Goal: Information Seeking & Learning: Learn about a topic

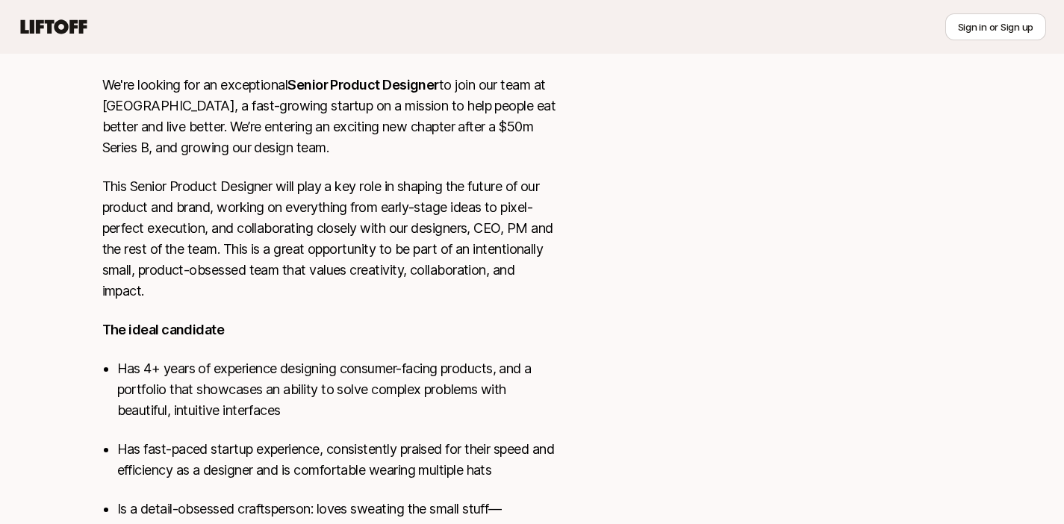
scroll to position [613, 0]
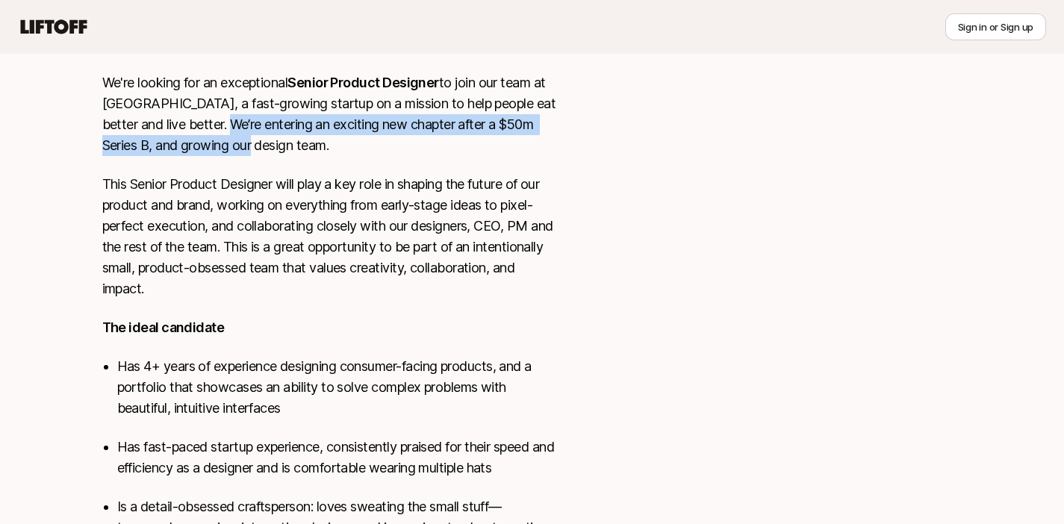
drag, startPoint x: 220, startPoint y: 116, endPoint x: 261, endPoint y: 152, distance: 55.1
click at [261, 152] on p "We're looking for an exceptional Senior Product Designer to join our team at [G…" at bounding box center [329, 114] width 454 height 84
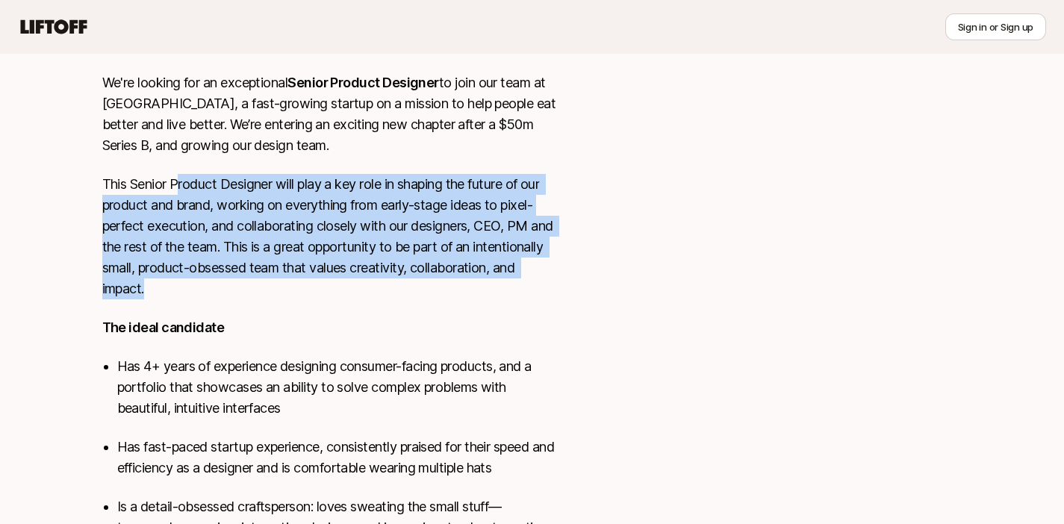
drag, startPoint x: 180, startPoint y: 183, endPoint x: 277, endPoint y: 301, distance: 152.8
click at [277, 301] on div "We're looking for an exceptional Senior Product Designer to join our team at [G…" at bounding box center [329, 405] width 454 height 666
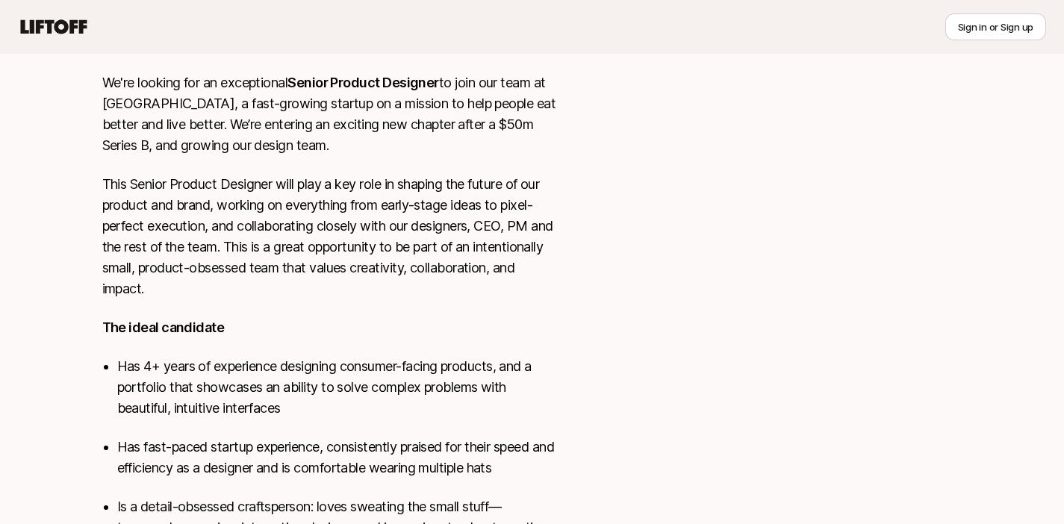
click at [196, 252] on p "This Senior Product Designer will play a key role in shaping the future of our …" at bounding box center [329, 236] width 454 height 125
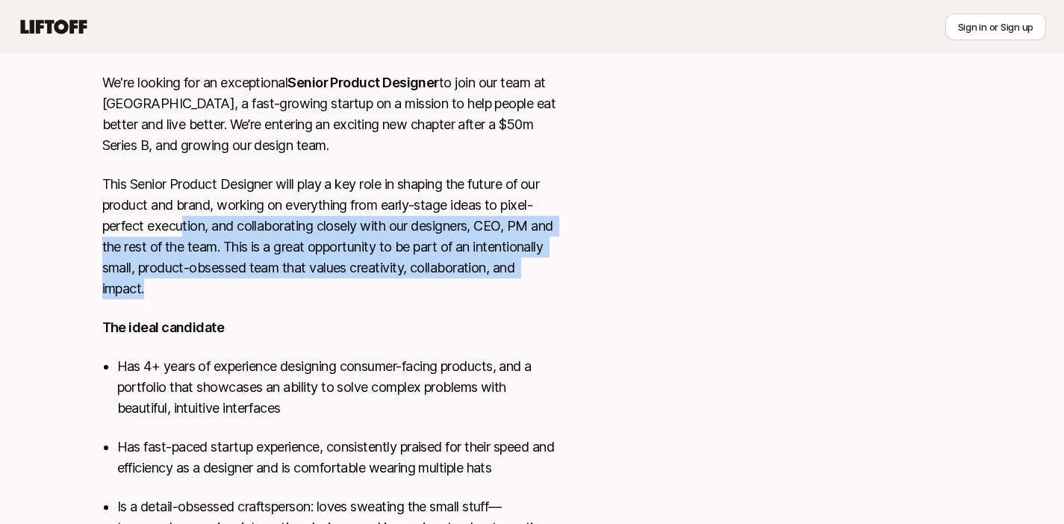
drag, startPoint x: 190, startPoint y: 222, endPoint x: 308, endPoint y: 293, distance: 137.7
click at [308, 293] on p "This Senior Product Designer will play a key role in shaping the future of our …" at bounding box center [329, 236] width 454 height 125
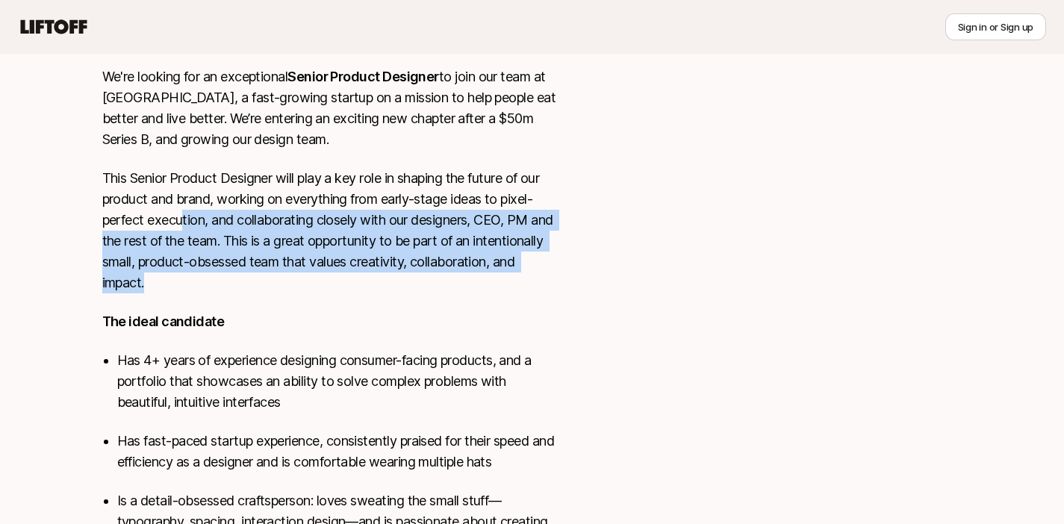
scroll to position [683, 0]
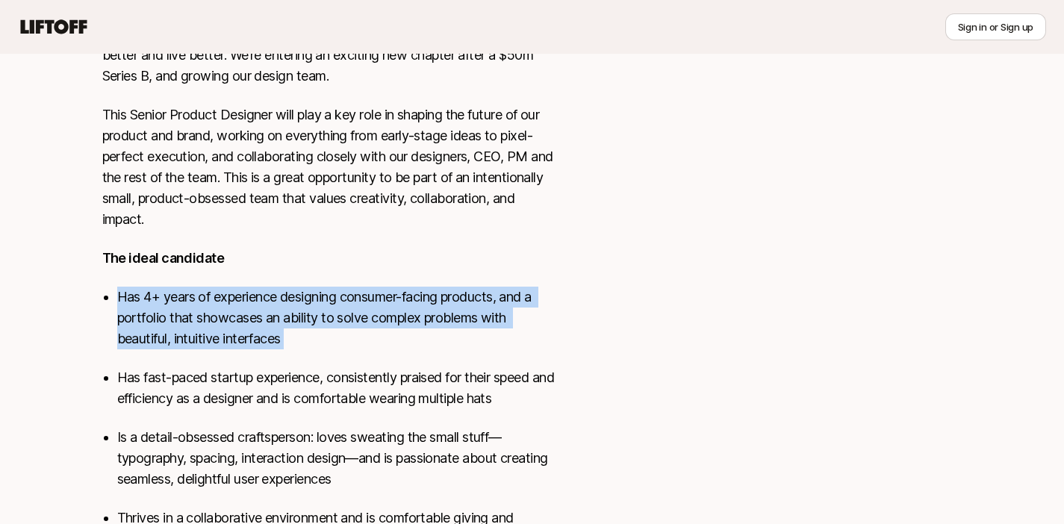
drag, startPoint x: 193, startPoint y: 293, endPoint x: 270, endPoint y: 364, distance: 105.2
click at [268, 363] on ul "Has 4+ years of experience designing consumer-facing products, and a portfolio …" at bounding box center [336, 418] width 439 height 263
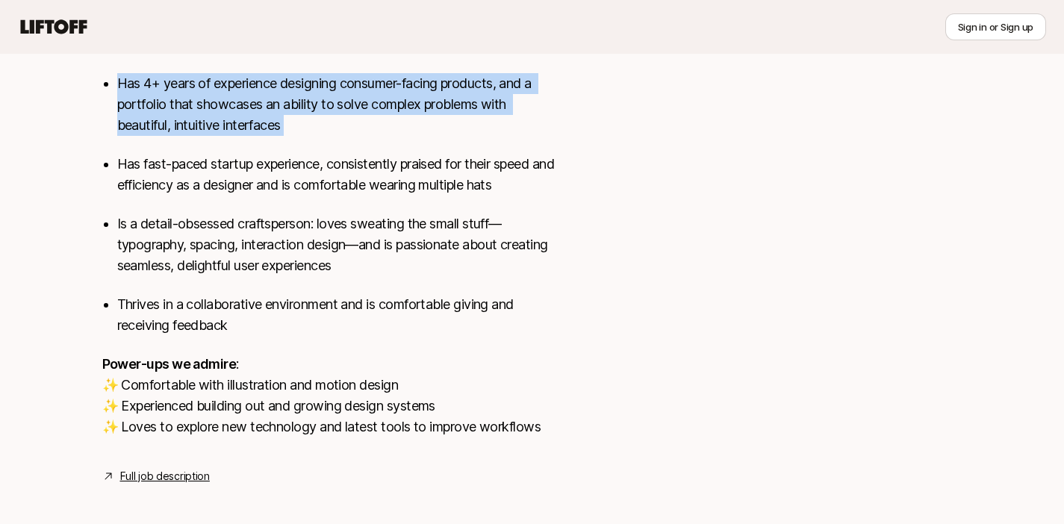
scroll to position [905, 0]
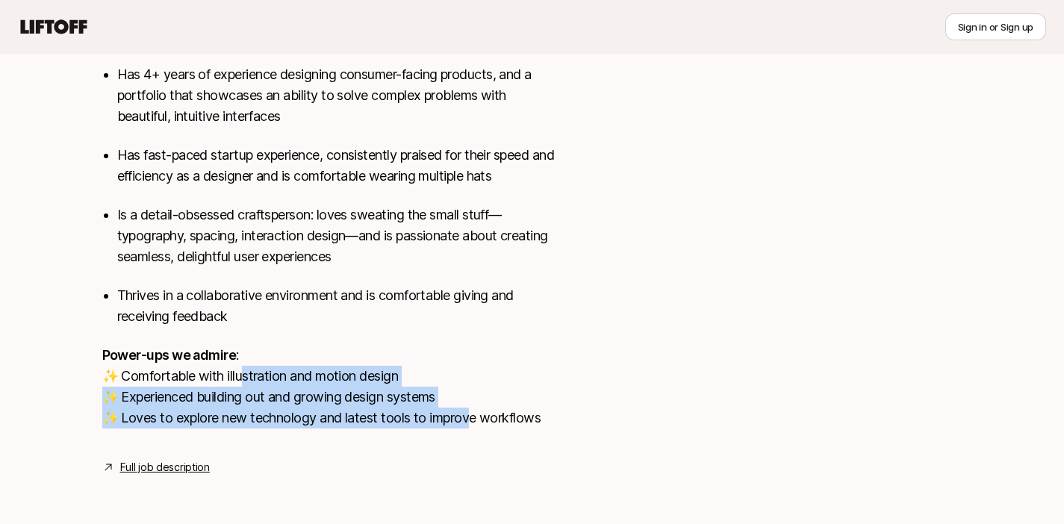
drag, startPoint x: 214, startPoint y: 381, endPoint x: 471, endPoint y: 408, distance: 258.3
click at [471, 408] on p "Power-ups we admire : ✨ Comfortable with illustration and motion design ✨ Exper…" at bounding box center [329, 387] width 454 height 84
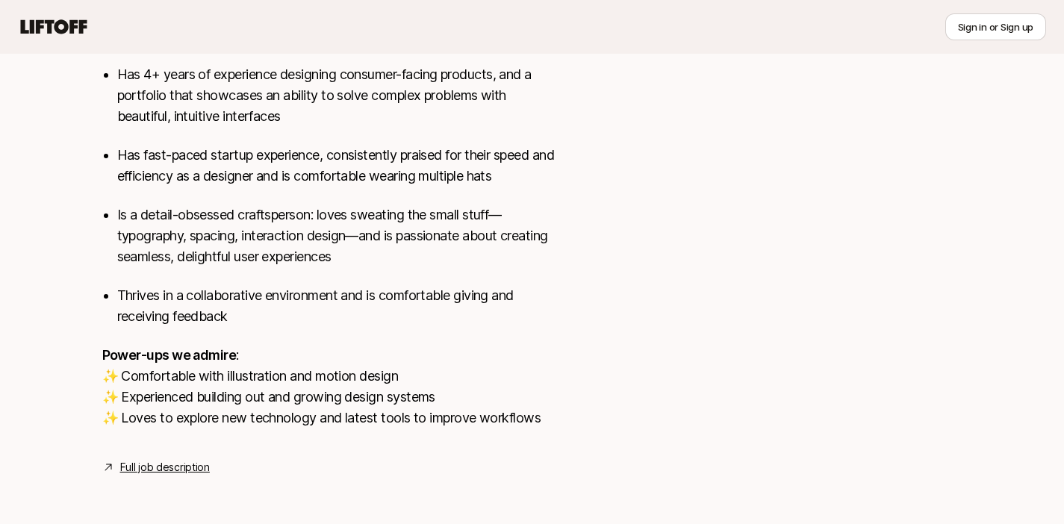
click at [370, 401] on p "Power-ups we admire : ✨ Comfortable with illustration and motion design ✨ Exper…" at bounding box center [329, 387] width 454 height 84
drag, startPoint x: 361, startPoint y: 414, endPoint x: 475, endPoint y: 430, distance: 114.7
click at [529, 426] on p "Power-ups we admire : ✨ Comfortable with illustration and motion design ✨ Exper…" at bounding box center [329, 387] width 454 height 84
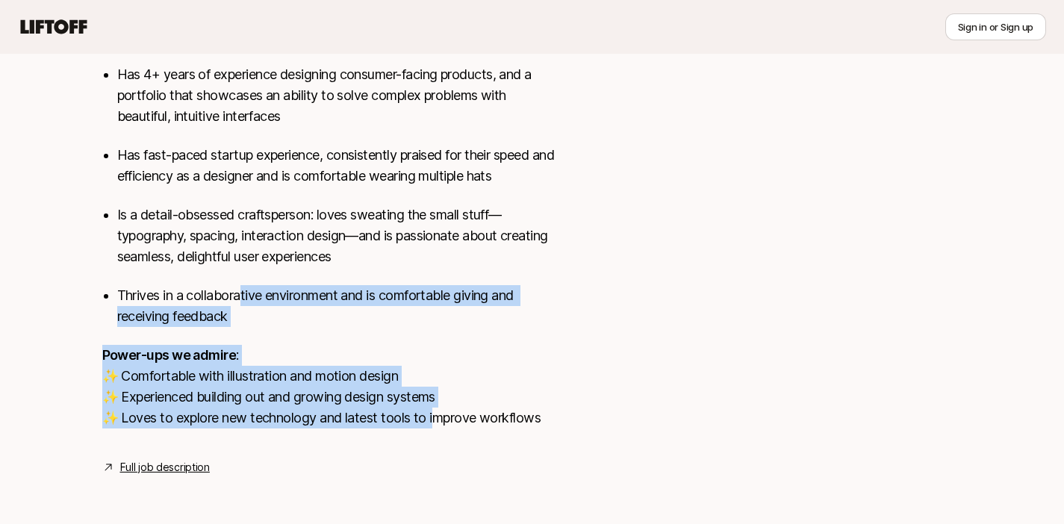
drag, startPoint x: 429, startPoint y: 423, endPoint x: 243, endPoint y: 302, distance: 222.9
click at [243, 299] on div "We're looking for an exceptional Senior Product Designer to join our team at [G…" at bounding box center [329, 113] width 454 height 666
click at [183, 472] on link "Full job description" at bounding box center [165, 467] width 90 height 18
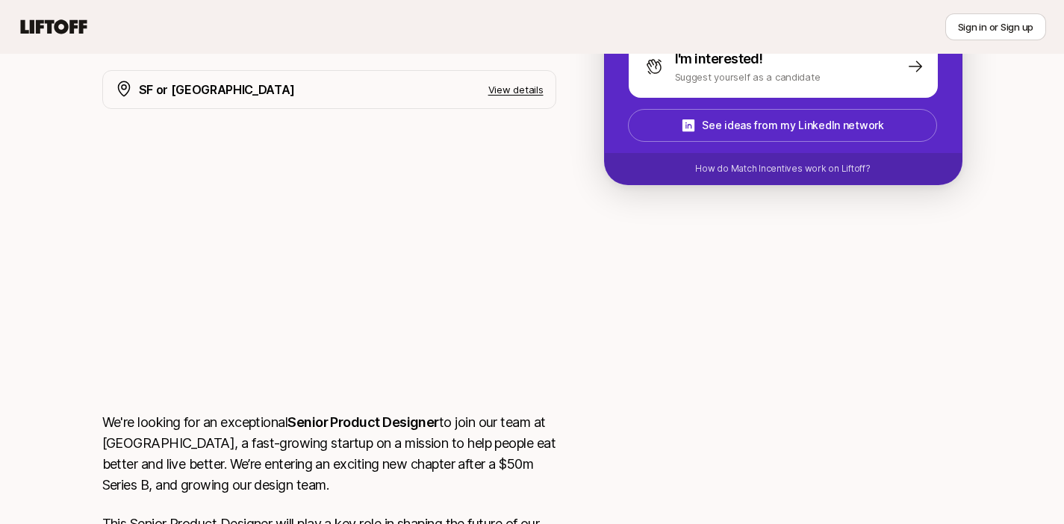
scroll to position [0, 0]
